Goal: Check status: Check status

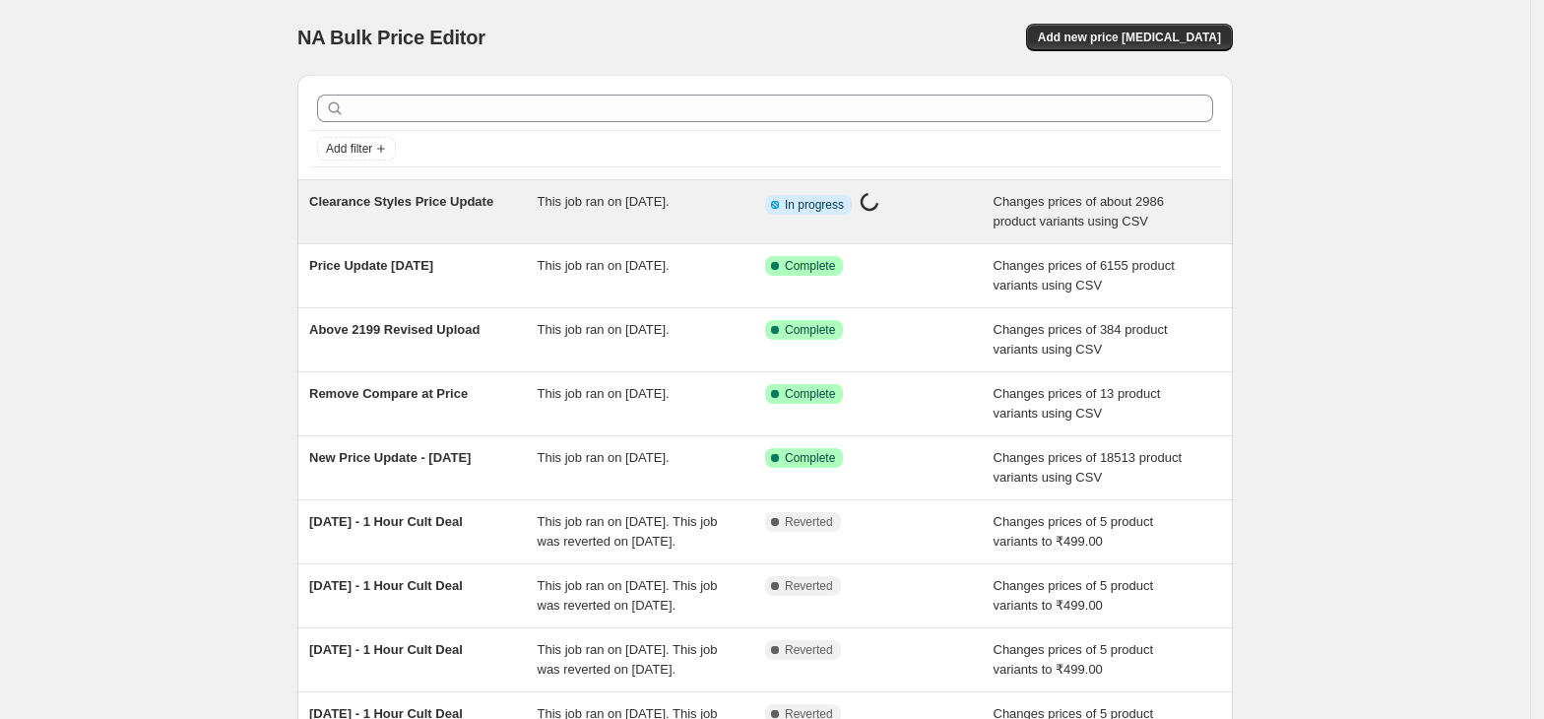
click at [754, 207] on div "This job ran on [DATE]." at bounding box center [652, 211] width 228 height 39
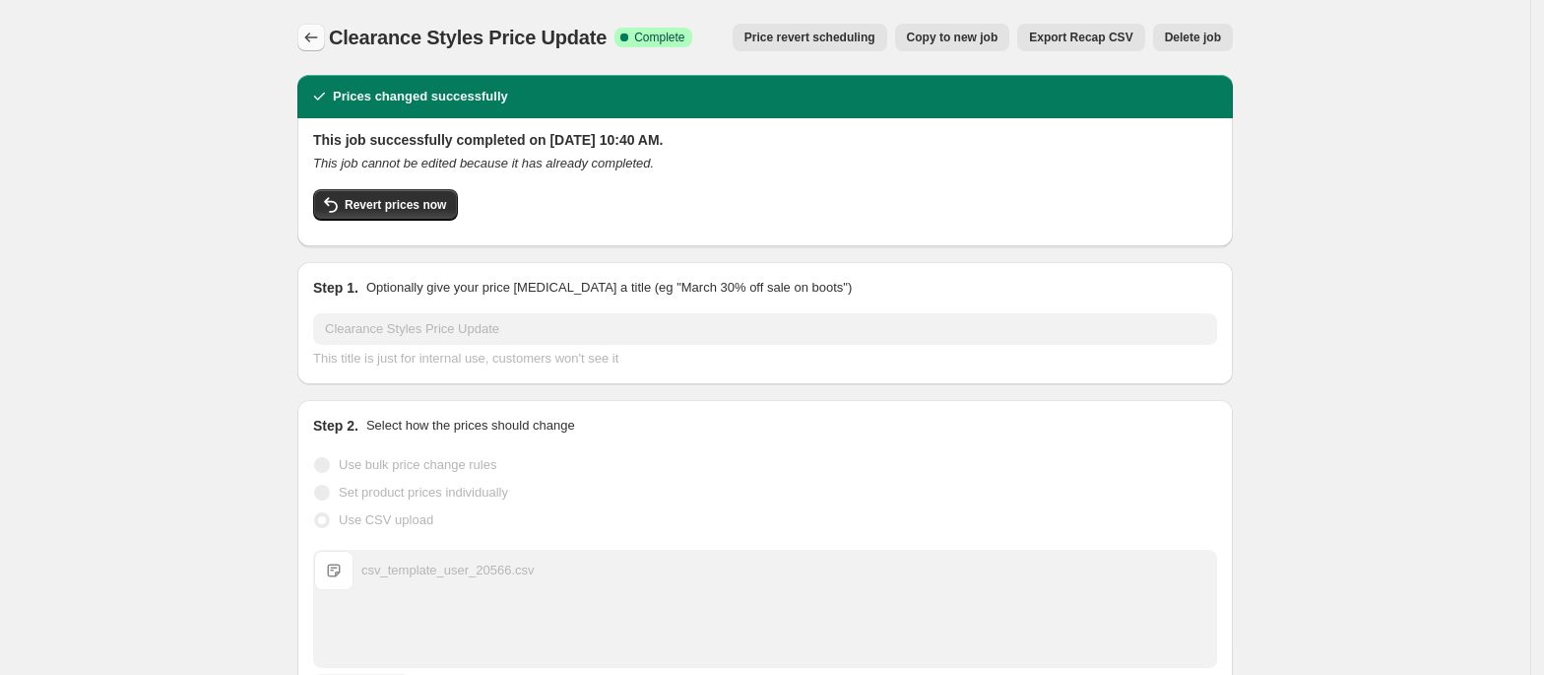
click at [320, 35] on icon "Price change jobs" at bounding box center [311, 38] width 20 height 20
